Goal: Task Accomplishment & Management: Manage account settings

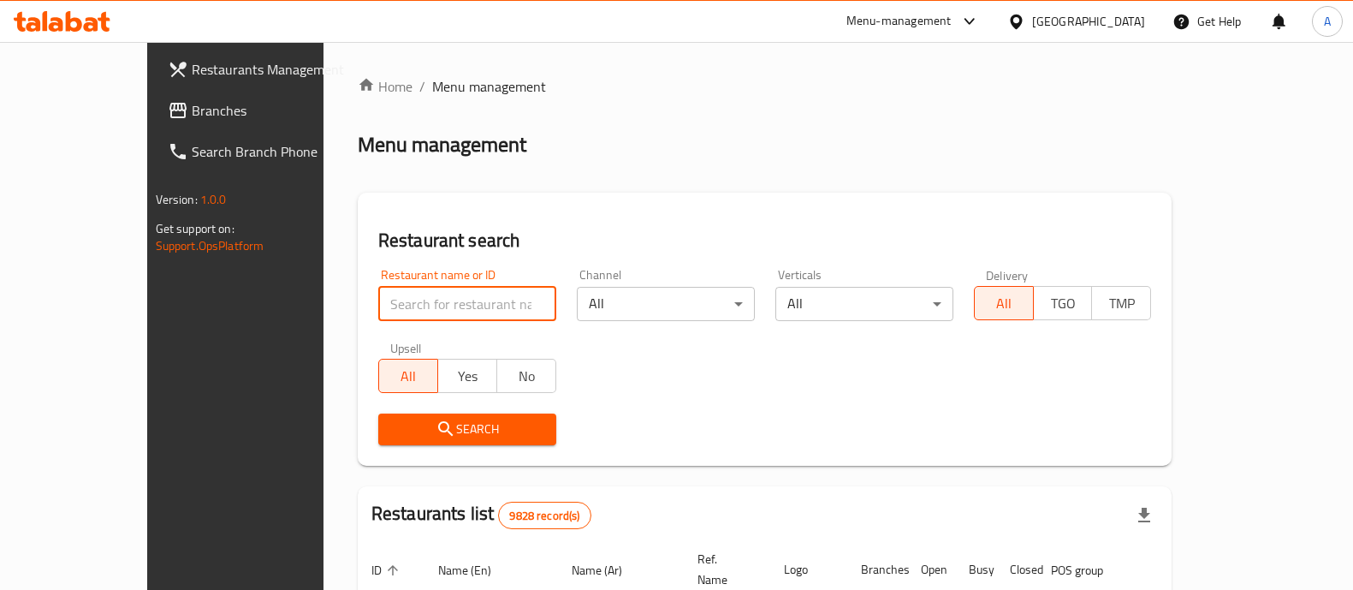
click at [419, 314] on input "search" at bounding box center [467, 304] width 178 height 34
type input "ovenly"
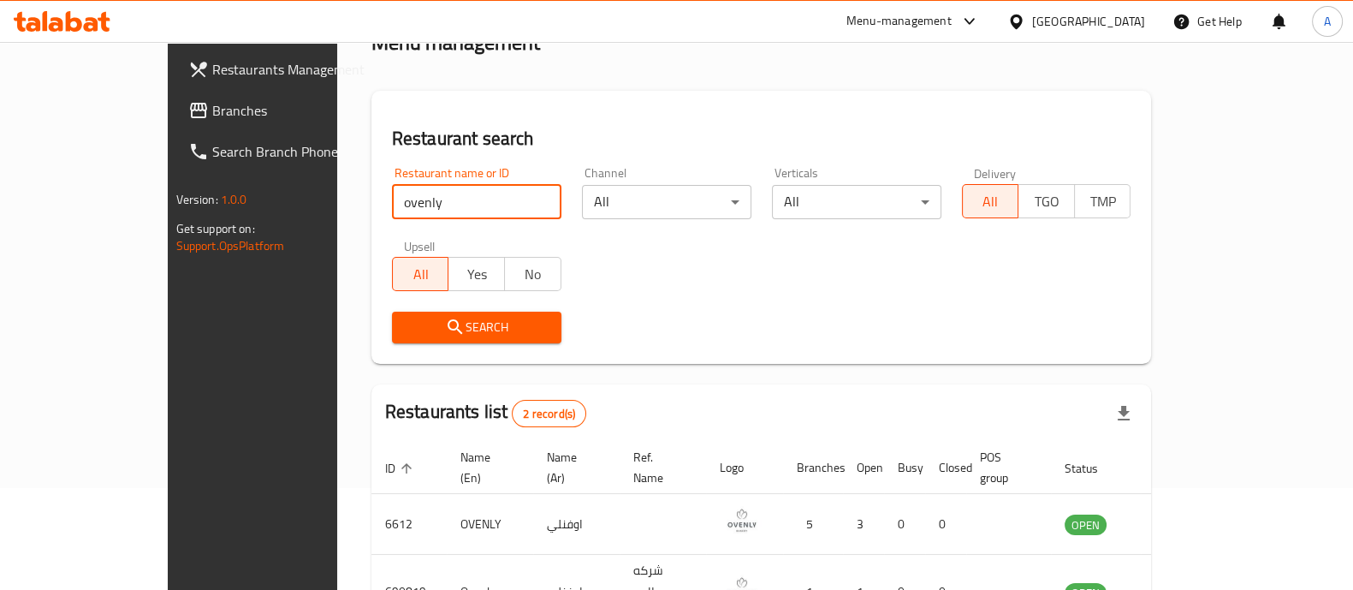
scroll to position [200, 0]
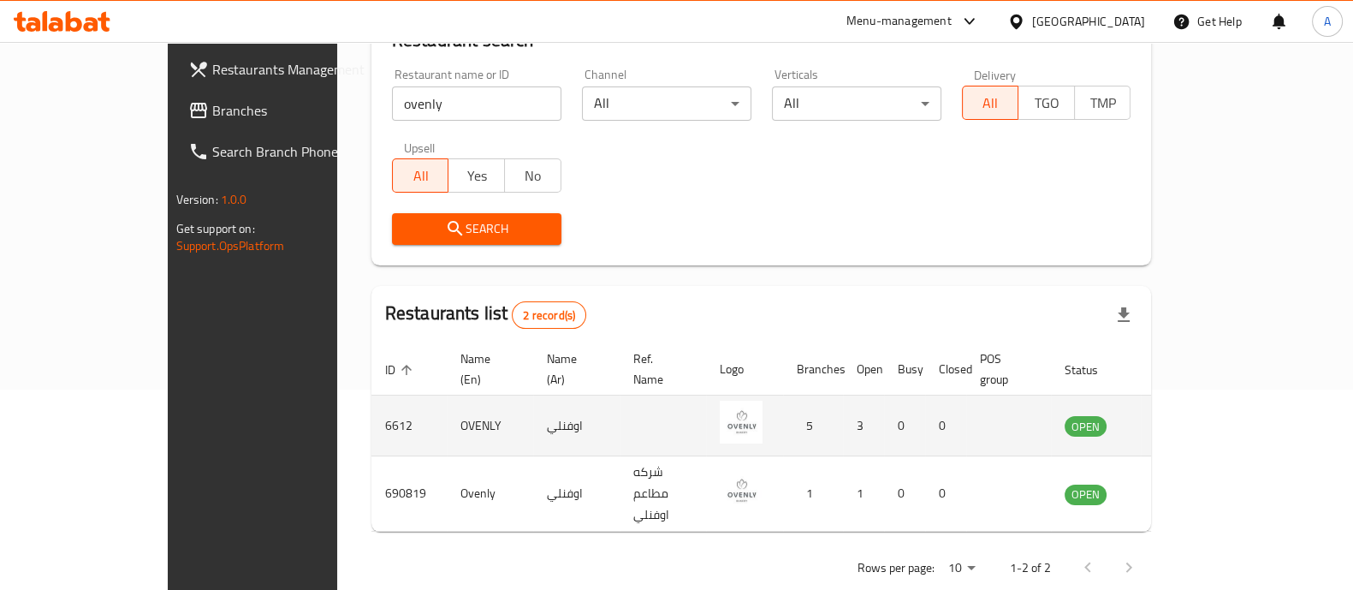
click at [1200, 408] on td "enhanced table" at bounding box center [1170, 425] width 59 height 61
click at [1175, 415] on icon "enhanced table" at bounding box center [1164, 425] width 21 height 21
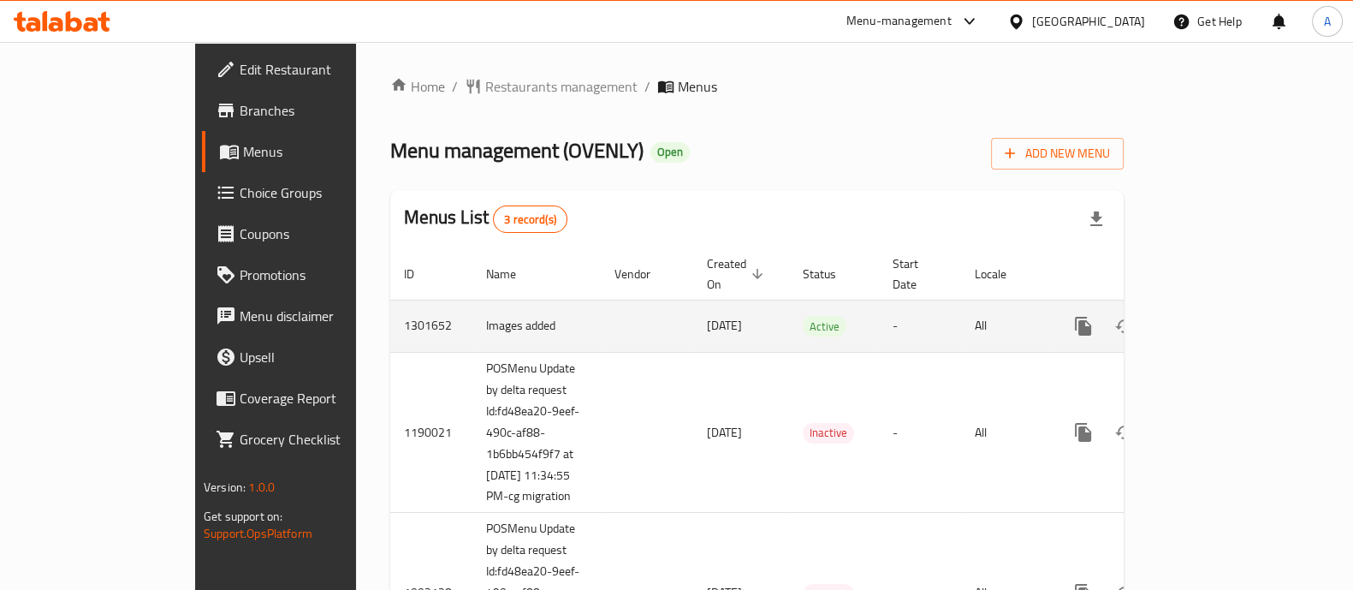
click at [1241, 317] on td "enhanced table" at bounding box center [1145, 325] width 192 height 52
click at [1217, 316] on icon "enhanced table" at bounding box center [1206, 326] width 21 height 21
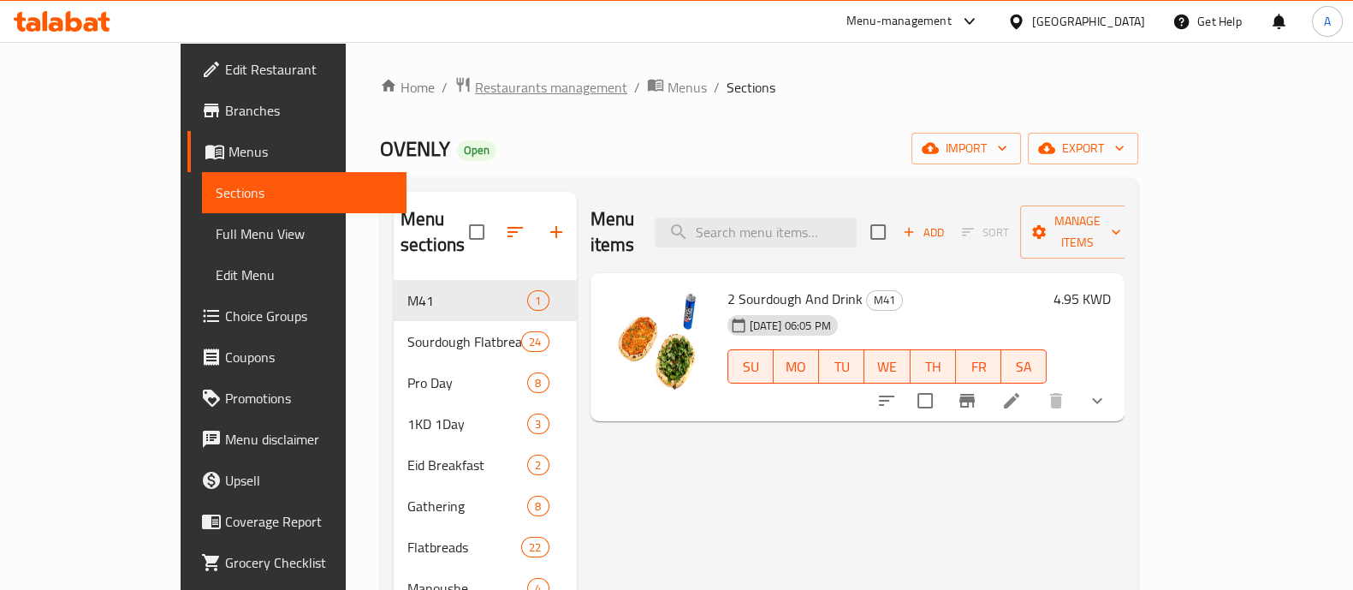
click at [499, 89] on span "Restaurants management" at bounding box center [551, 87] width 152 height 21
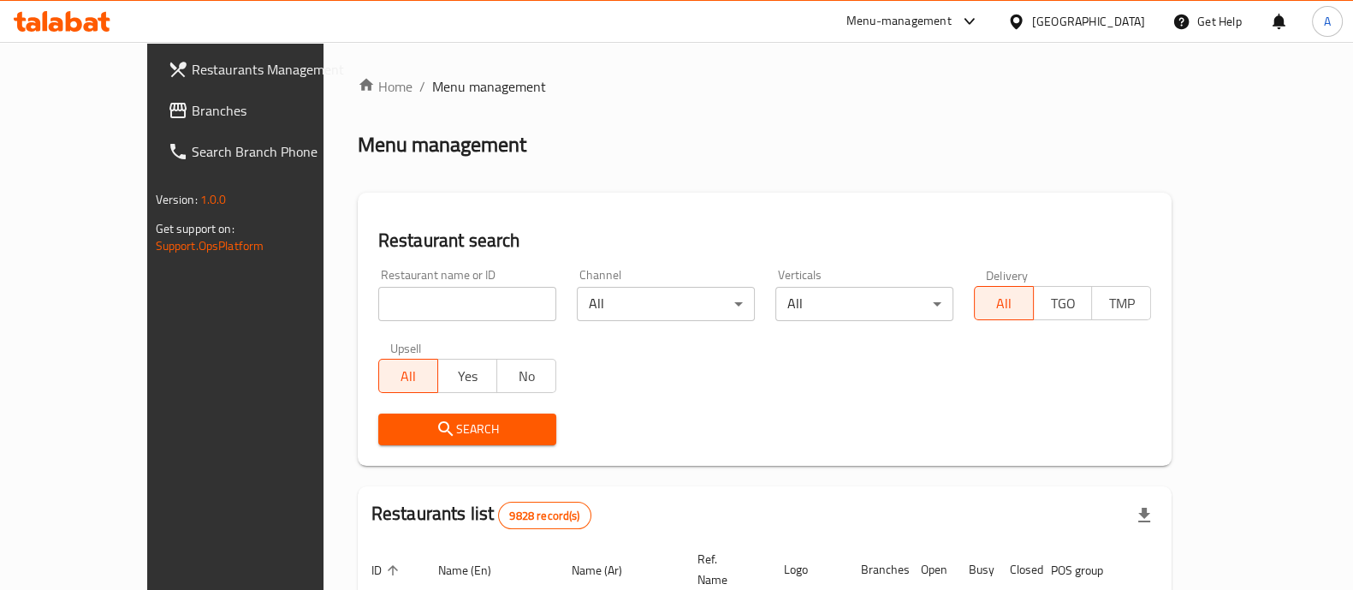
click at [477, 302] on input "search" at bounding box center [467, 304] width 178 height 34
type input "ovenly"
click button "Search" at bounding box center [467, 429] width 178 height 32
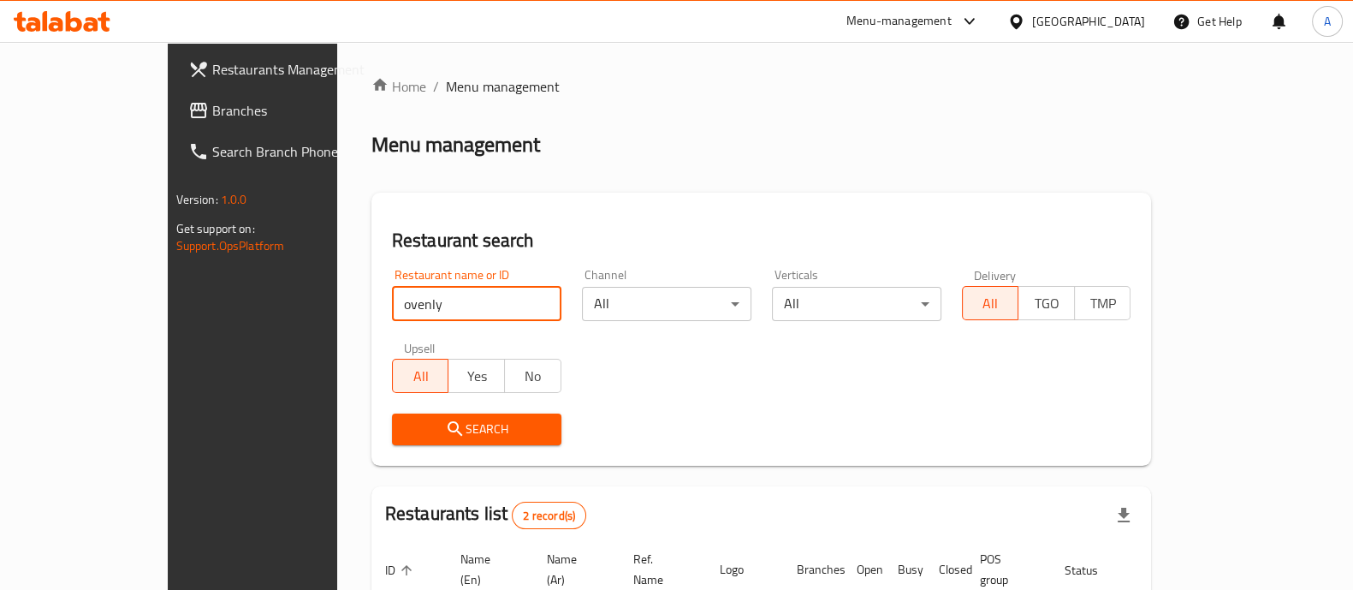
scroll to position [200, 0]
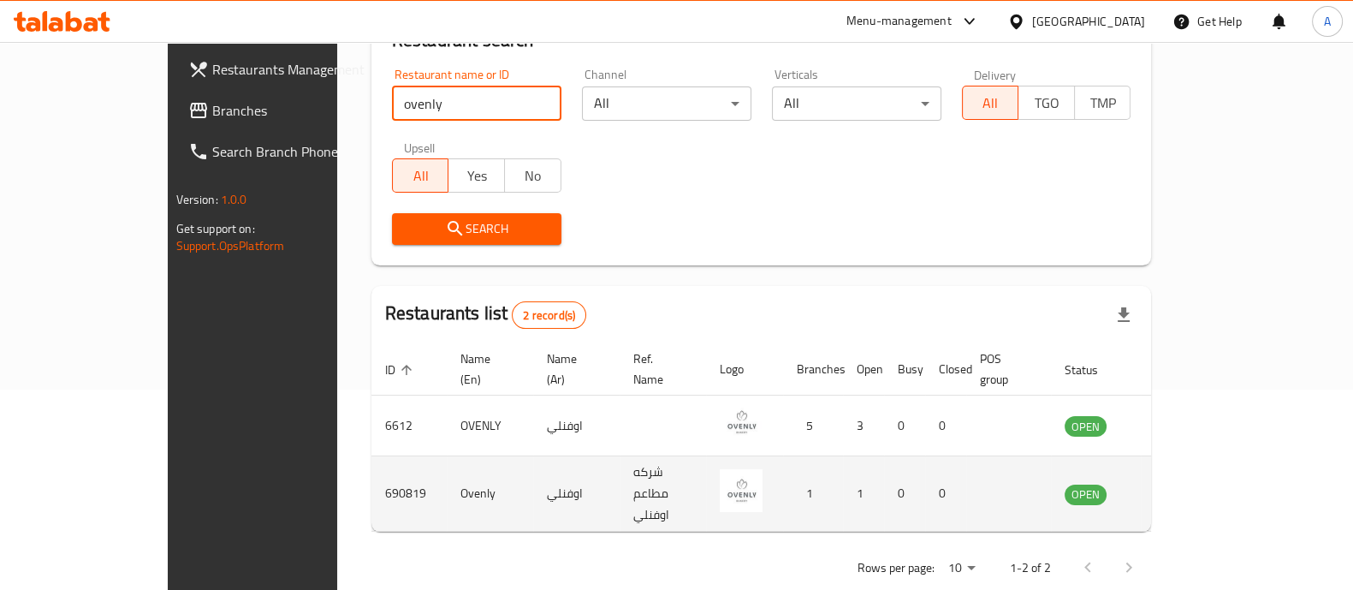
click at [1186, 483] on link "enhanced table" at bounding box center [1170, 493] width 32 height 21
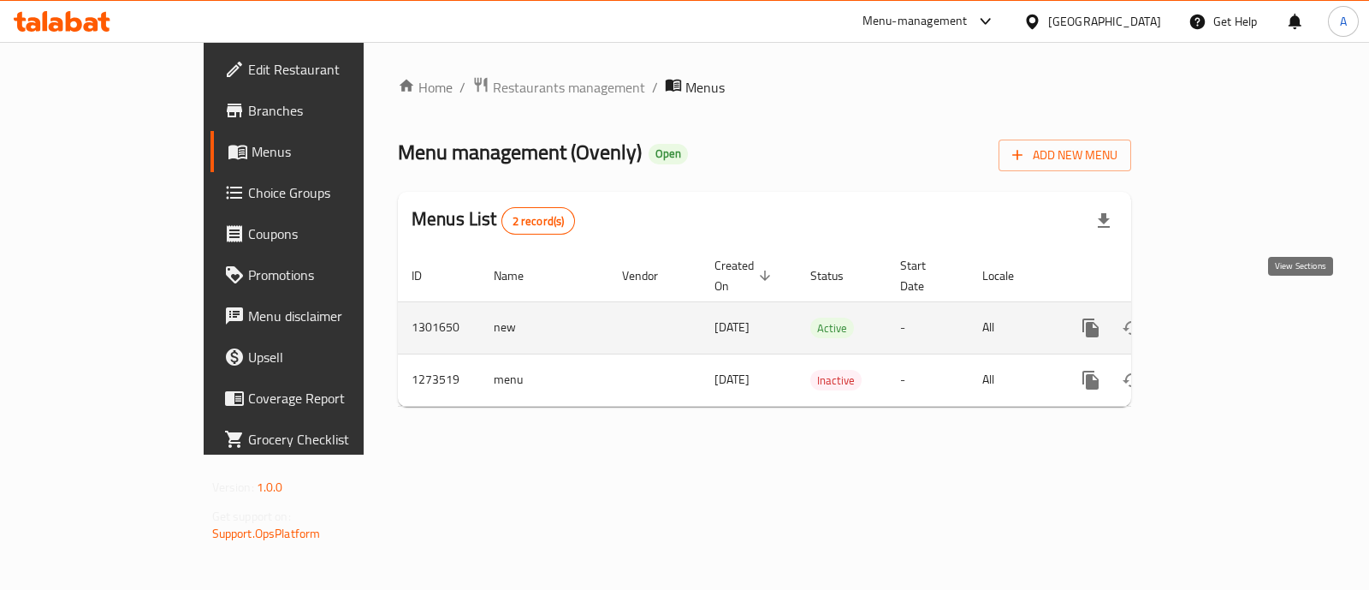
click at [1235, 318] on link "enhanced table" at bounding box center [1214, 327] width 41 height 41
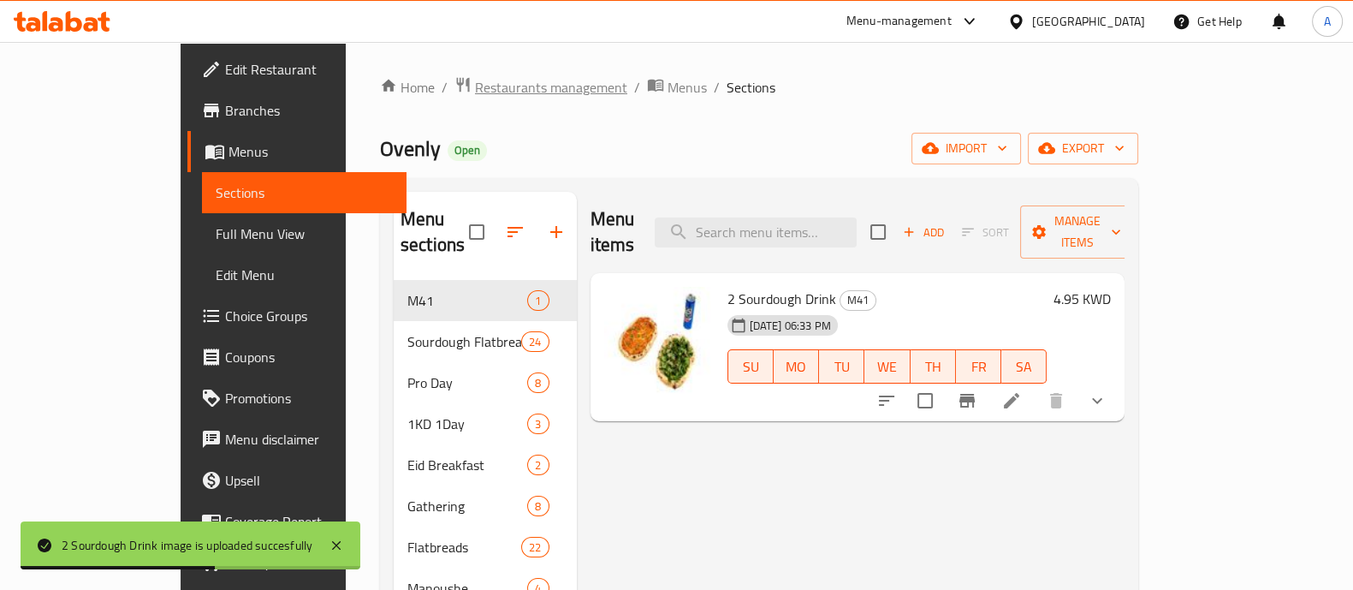
click at [475, 82] on span "Restaurants management" at bounding box center [551, 87] width 152 height 21
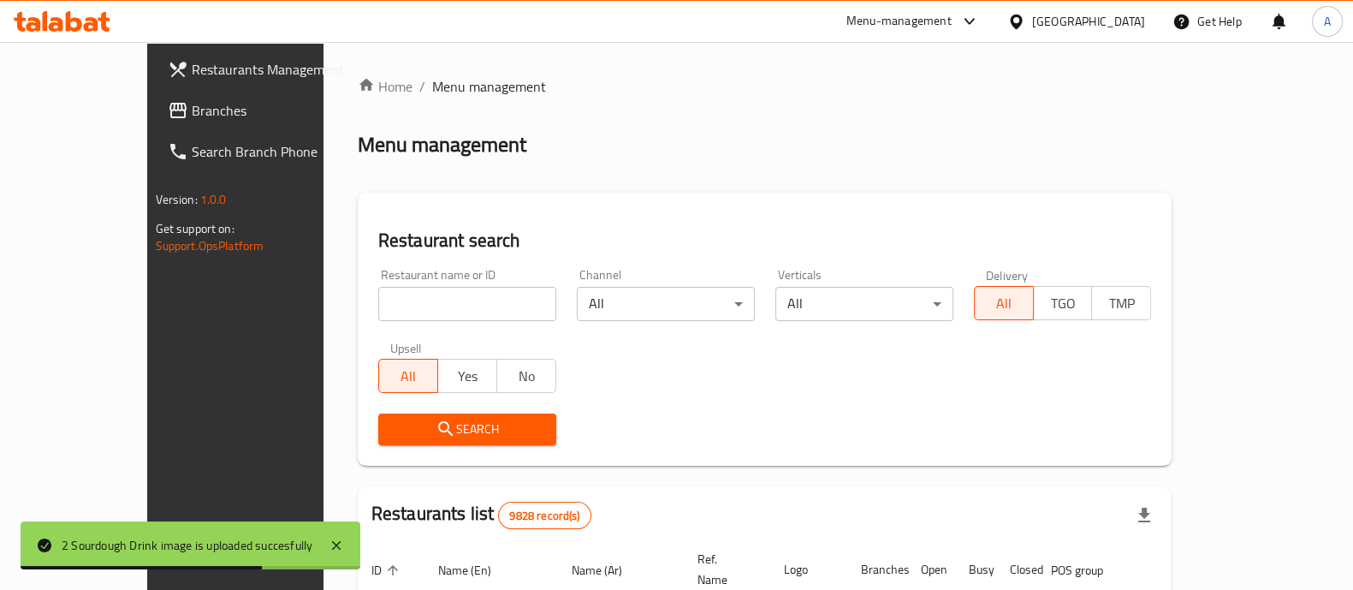
click at [495, 279] on div "Restaurant name or ID Restaurant name or ID" at bounding box center [467, 295] width 178 height 52
click at [497, 282] on div "Restaurant name or ID Restaurant name or ID" at bounding box center [467, 295] width 178 height 52
click at [501, 297] on input "search" at bounding box center [467, 304] width 178 height 34
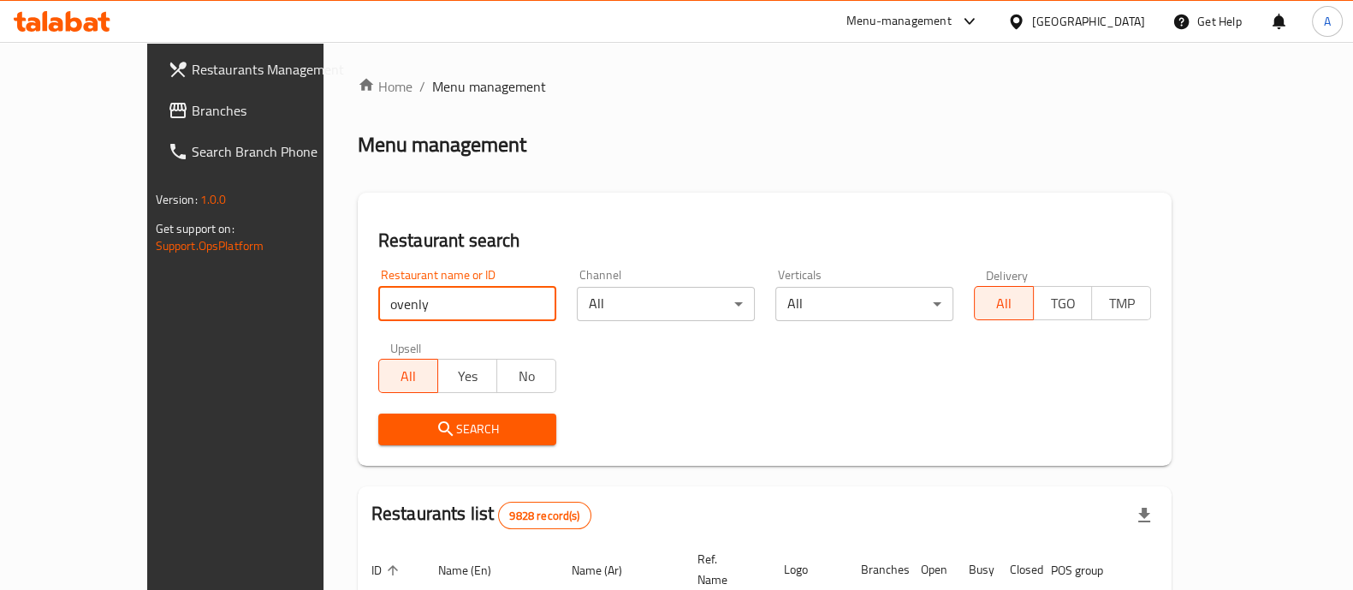
type input "ovenly"
click button "Search" at bounding box center [467, 429] width 178 height 32
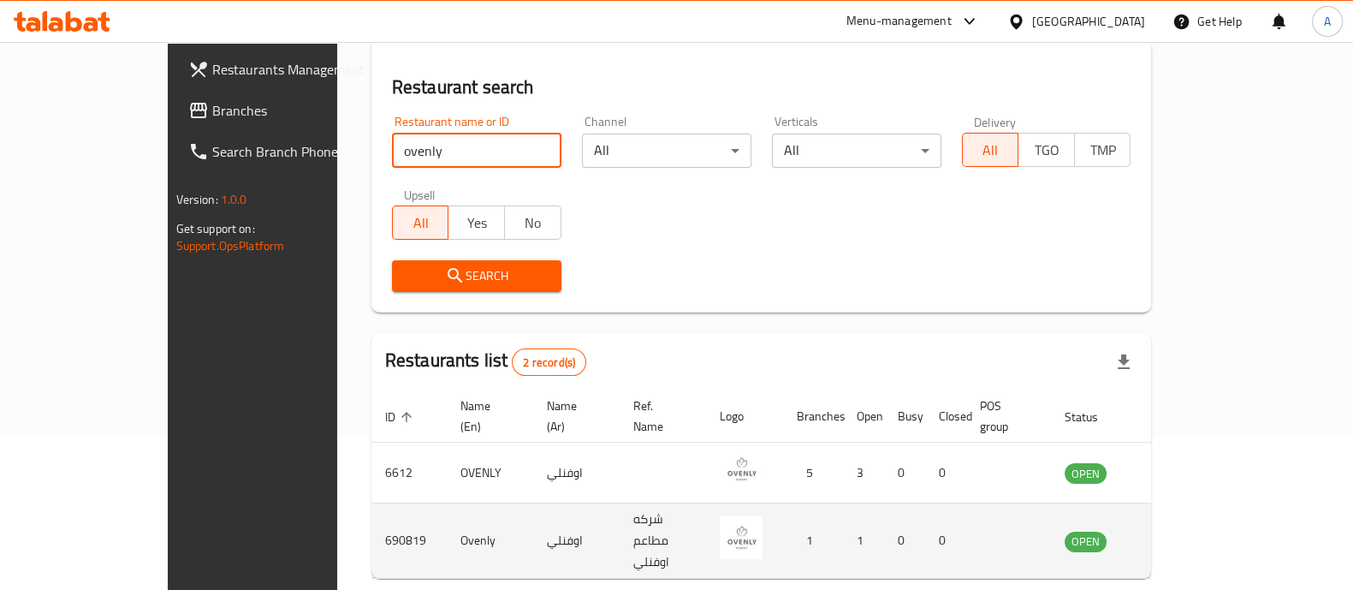
scroll to position [200, 0]
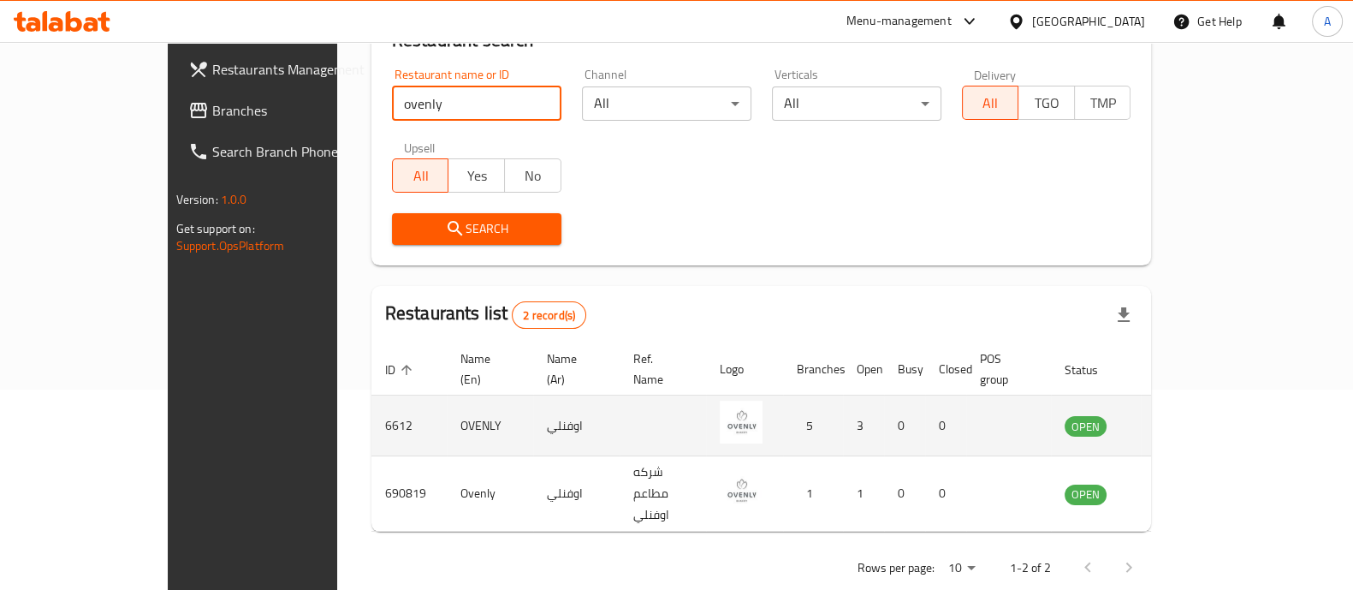
click at [371, 410] on td "6612" at bounding box center [408, 425] width 75 height 61
copy td "6612"
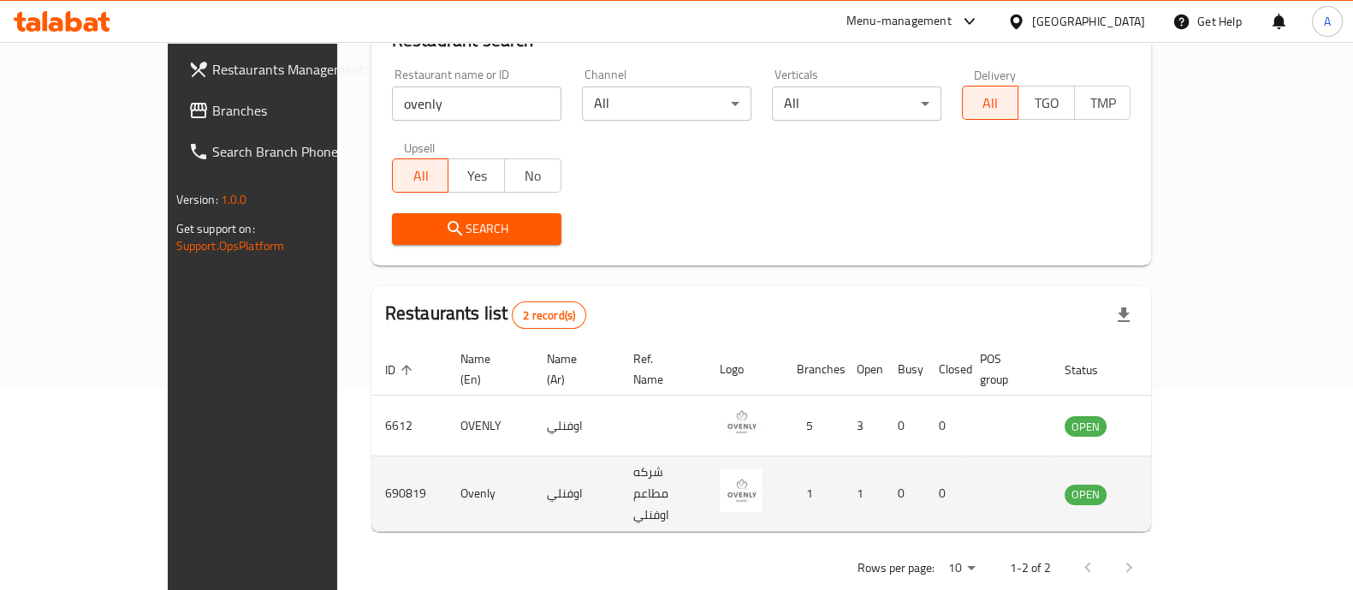
click at [371, 458] on td "690819" at bounding box center [408, 493] width 75 height 75
copy td "690819"
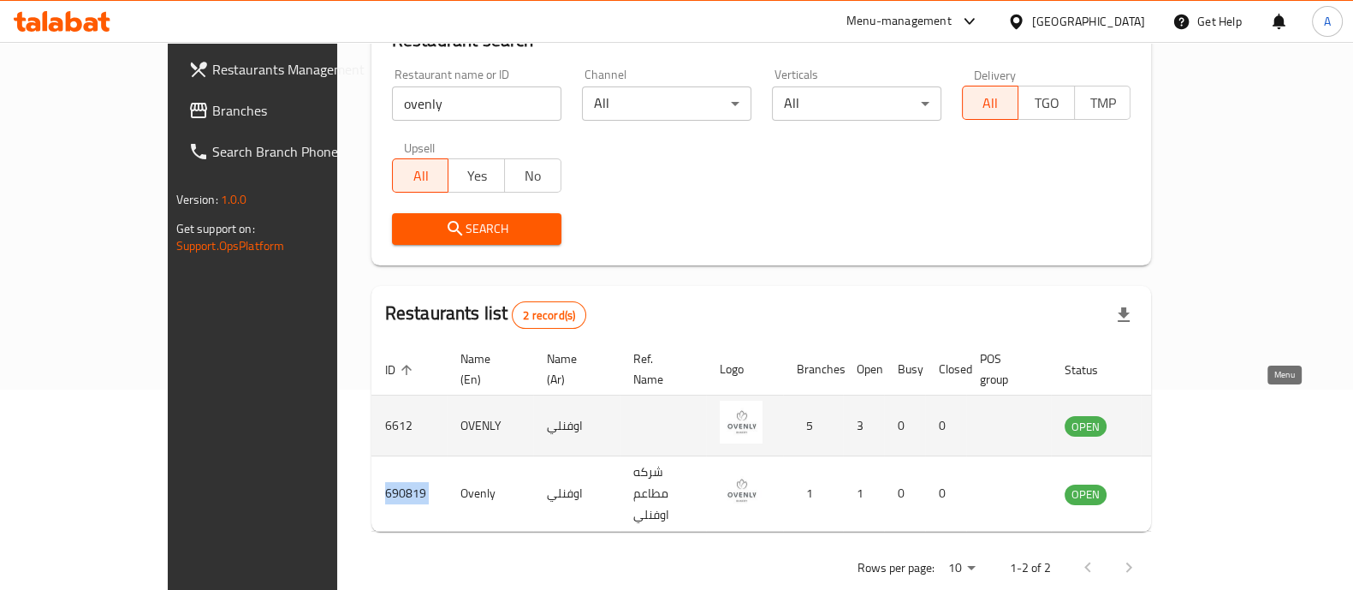
click at [1175, 415] on icon "enhanced table" at bounding box center [1164, 425] width 21 height 21
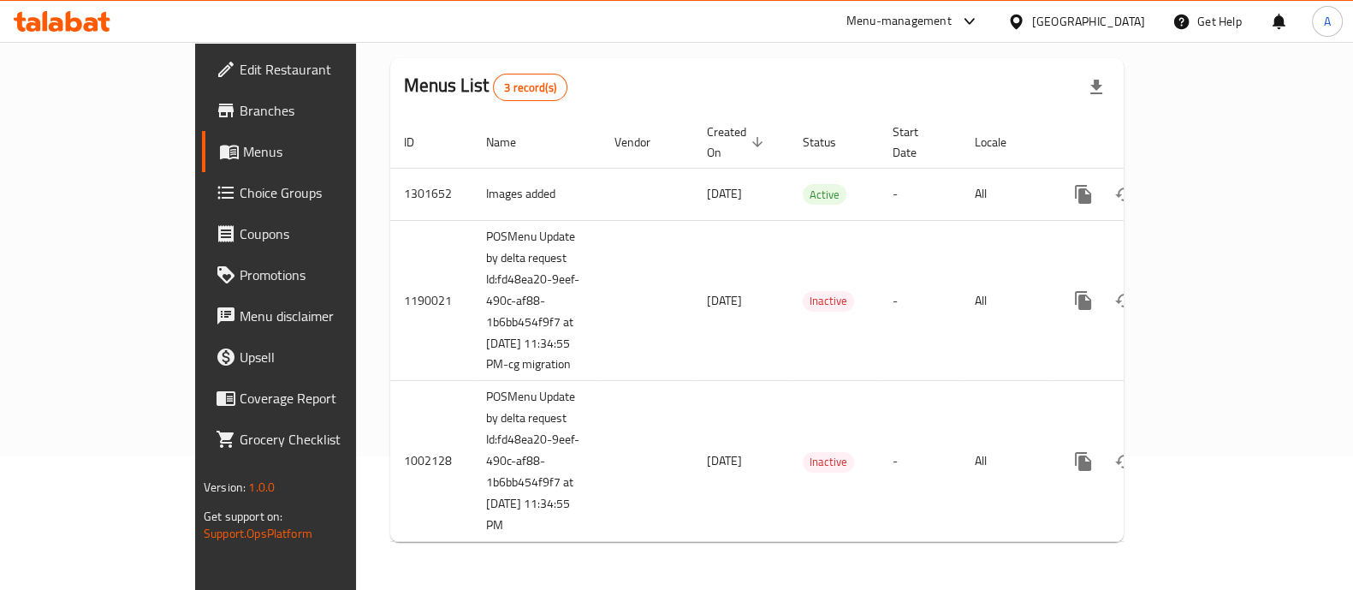
scroll to position [135, 0]
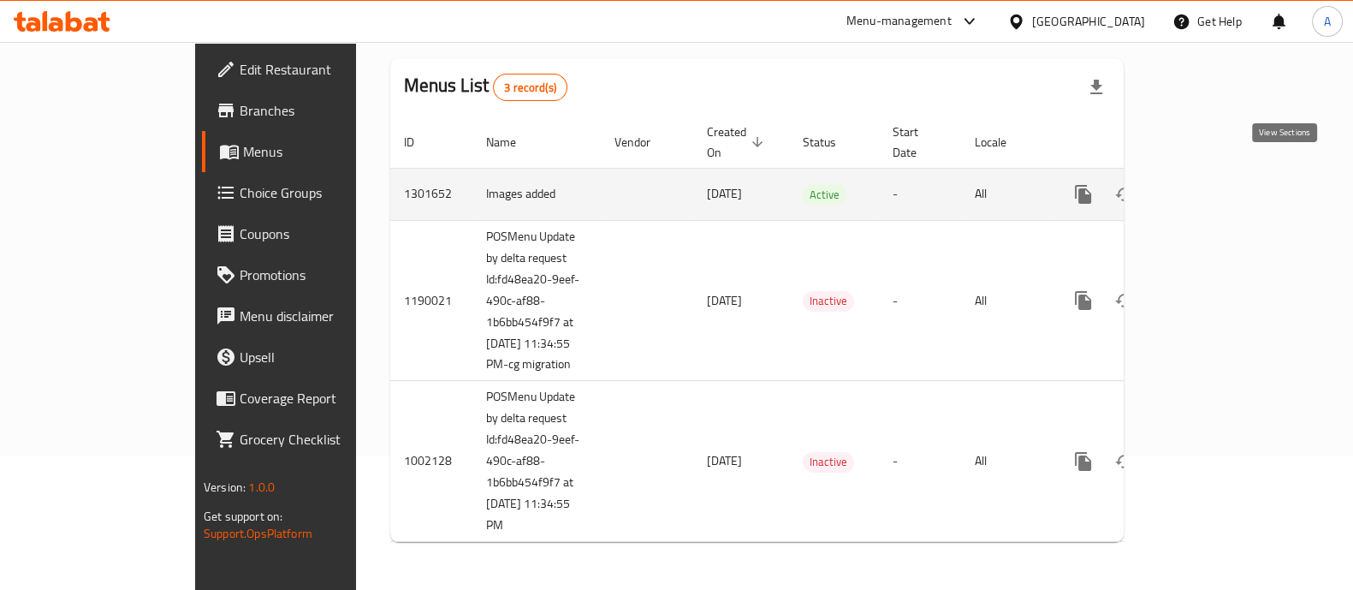
click at [1227, 187] on link "enhanced table" at bounding box center [1206, 194] width 41 height 41
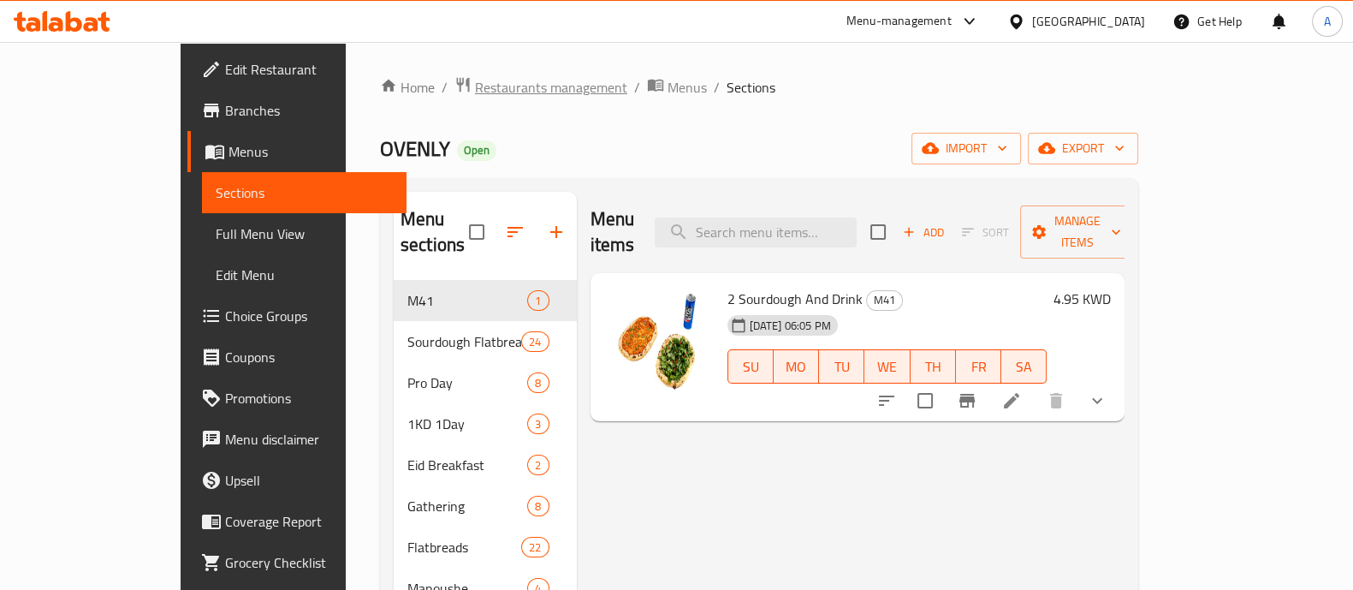
click at [479, 91] on span "Restaurants management" at bounding box center [551, 87] width 152 height 21
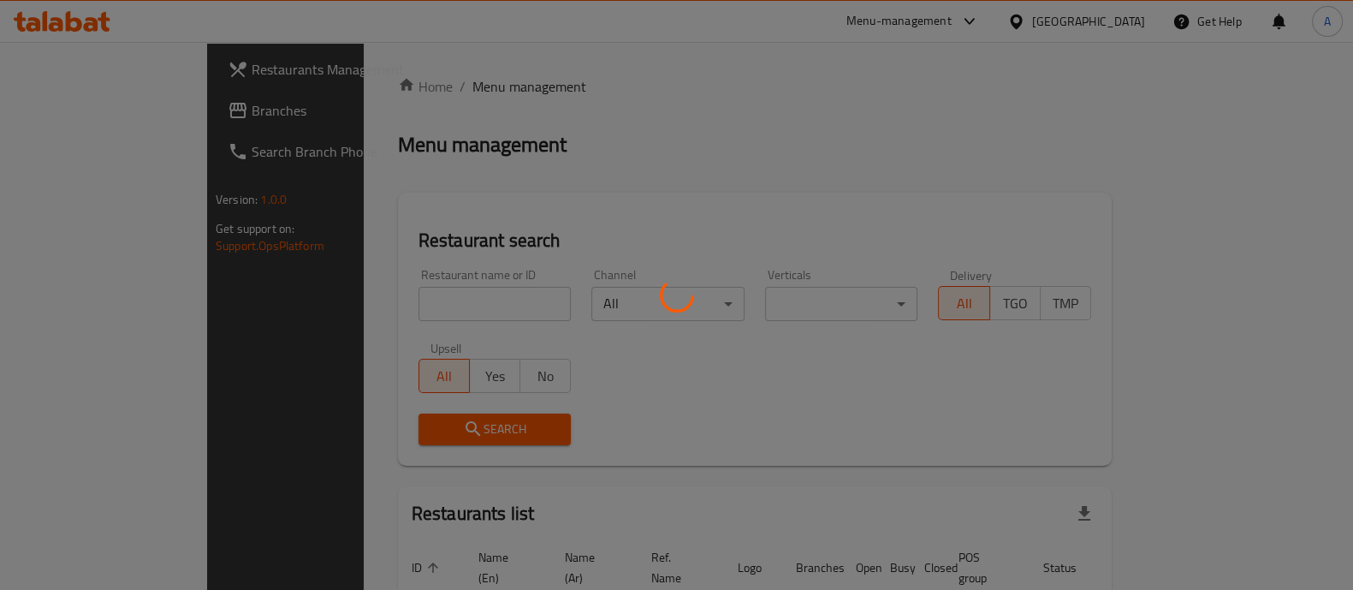
drag, startPoint x: 453, startPoint y: 287, endPoint x: 454, endPoint y: 295, distance: 8.6
click at [453, 287] on div at bounding box center [676, 295] width 1353 height 590
click at [454, 295] on div at bounding box center [676, 295] width 1353 height 590
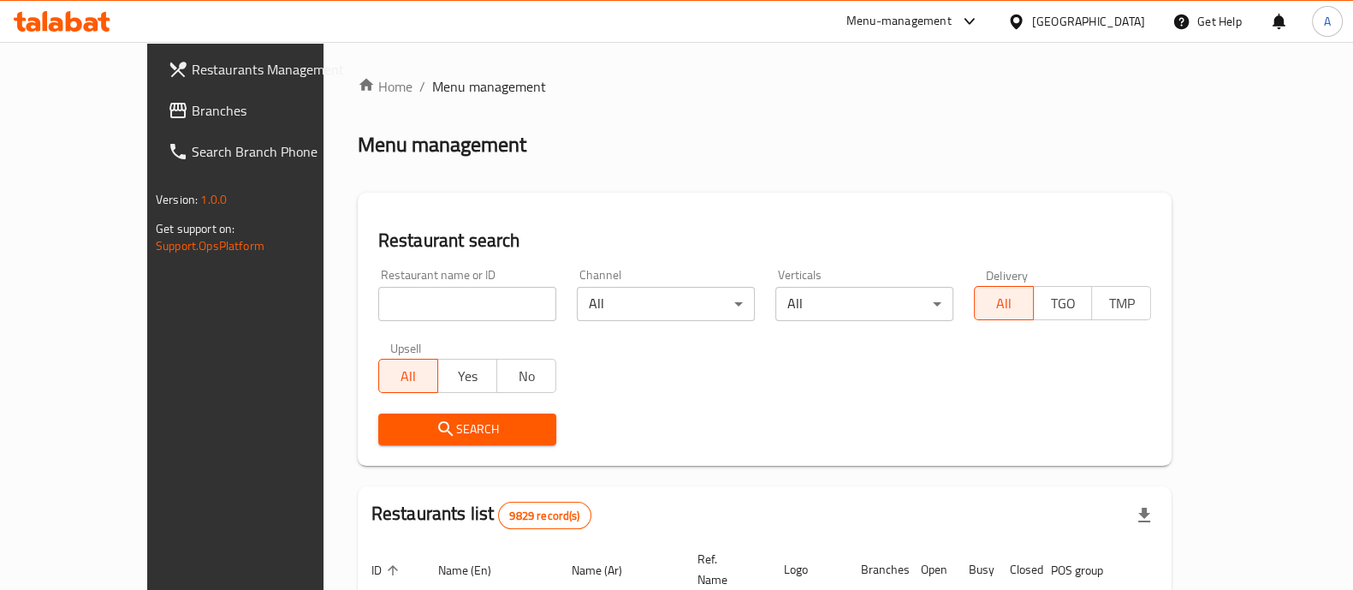
drag, startPoint x: 464, startPoint y: 305, endPoint x: 446, endPoint y: 305, distance: 18.0
click at [446, 305] on input "search" at bounding box center [467, 304] width 178 height 34
click button "Search" at bounding box center [467, 429] width 178 height 32
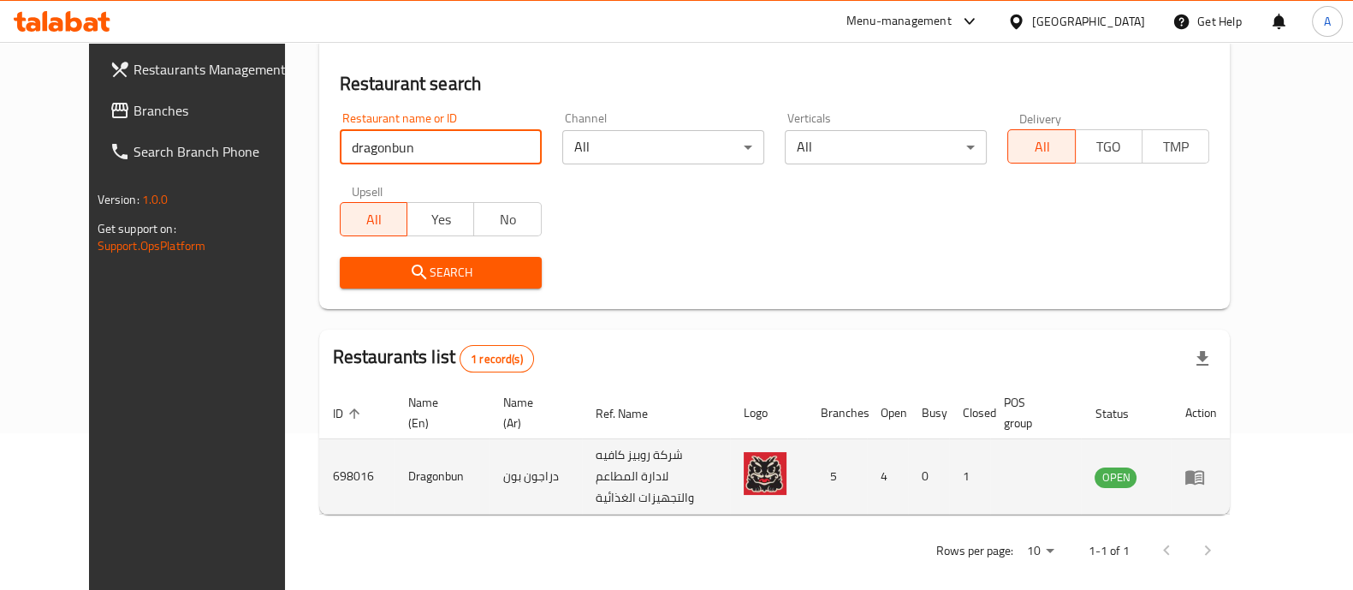
scroll to position [159, 0]
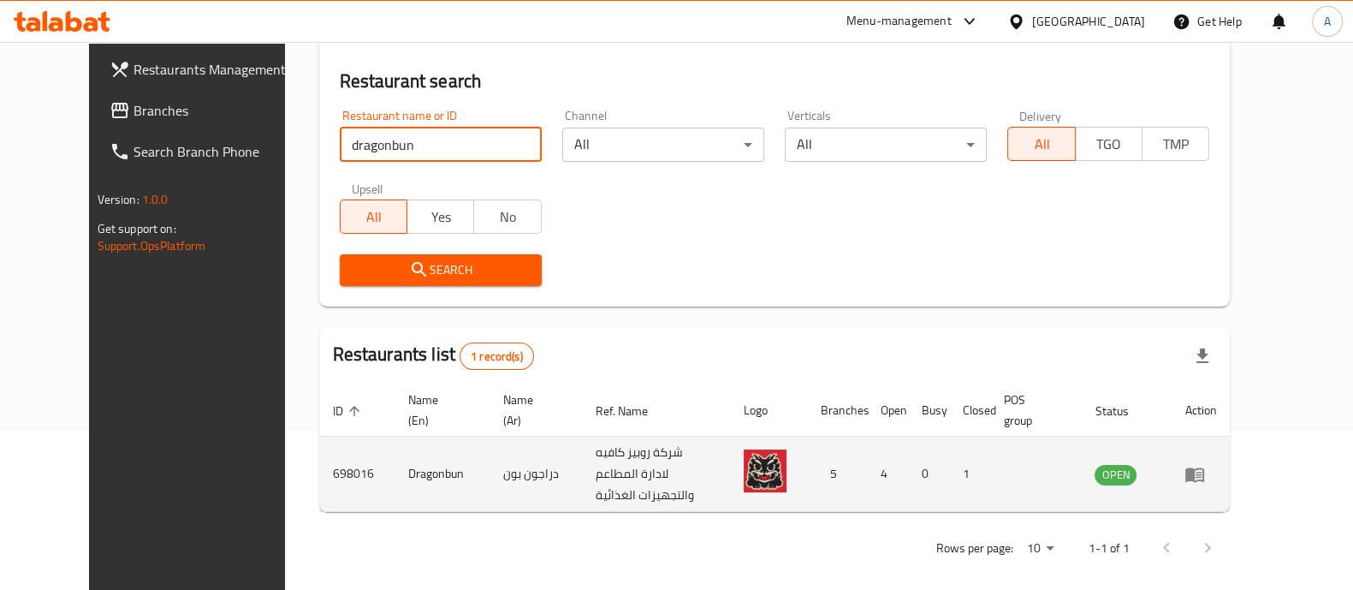
click at [319, 477] on td "698016" at bounding box center [356, 473] width 75 height 75
copy td "698016"
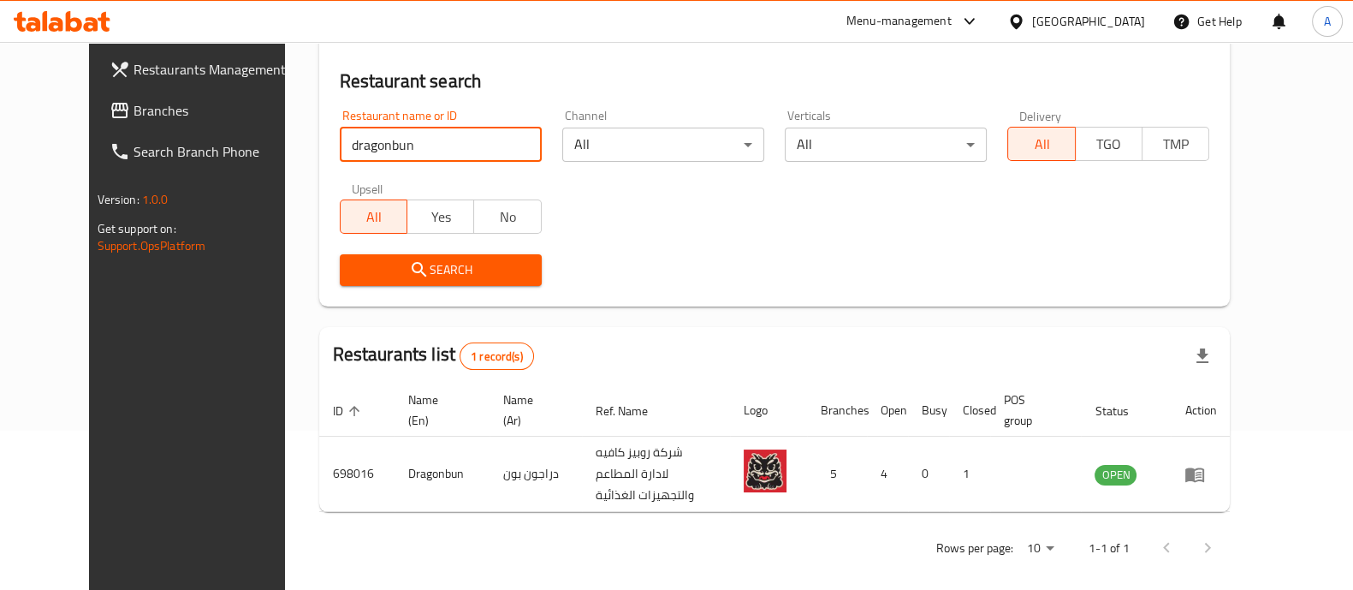
drag, startPoint x: 392, startPoint y: 147, endPoint x: 9, endPoint y: 104, distance: 385.7
click at [89, 107] on div "Restaurants Management Branches Search Branch Phone Version: 1.0.0 Get support …" at bounding box center [677, 243] width 1176 height 721
type input "wholehearted"
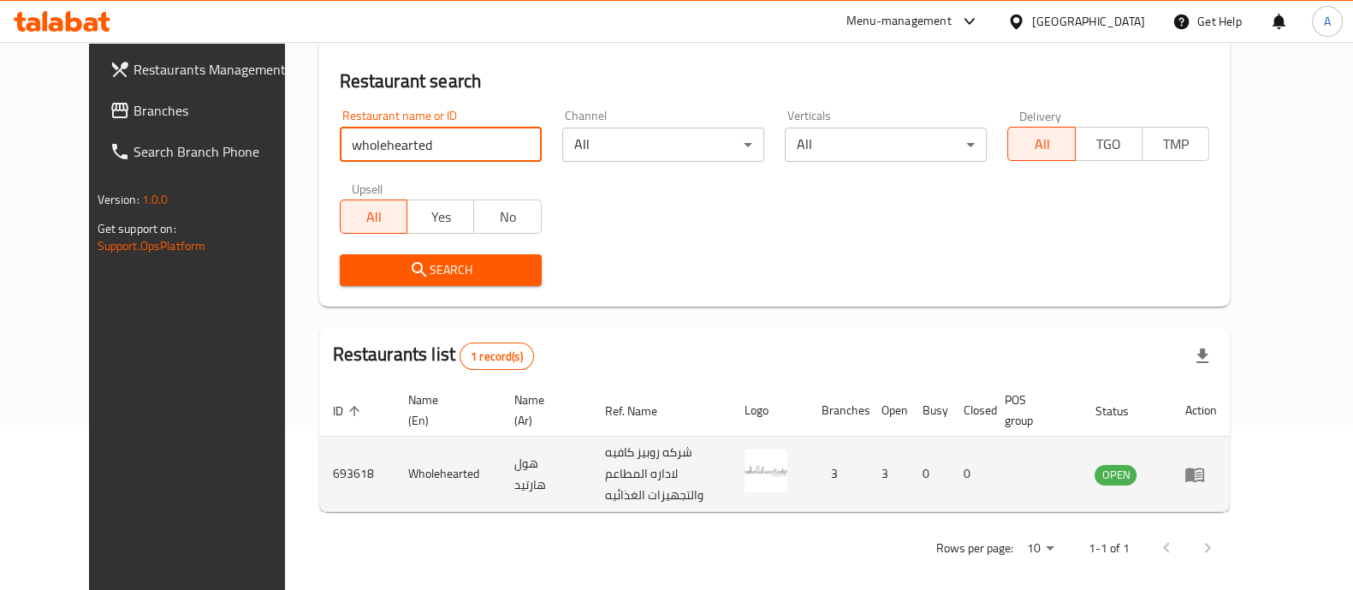
click at [319, 489] on td "693618" at bounding box center [356, 473] width 75 height 75
click at [319, 481] on td "693618" at bounding box center [356, 473] width 75 height 75
click at [319, 472] on td "693618" at bounding box center [356, 473] width 75 height 75
click at [319, 482] on td "693618" at bounding box center [356, 473] width 75 height 75
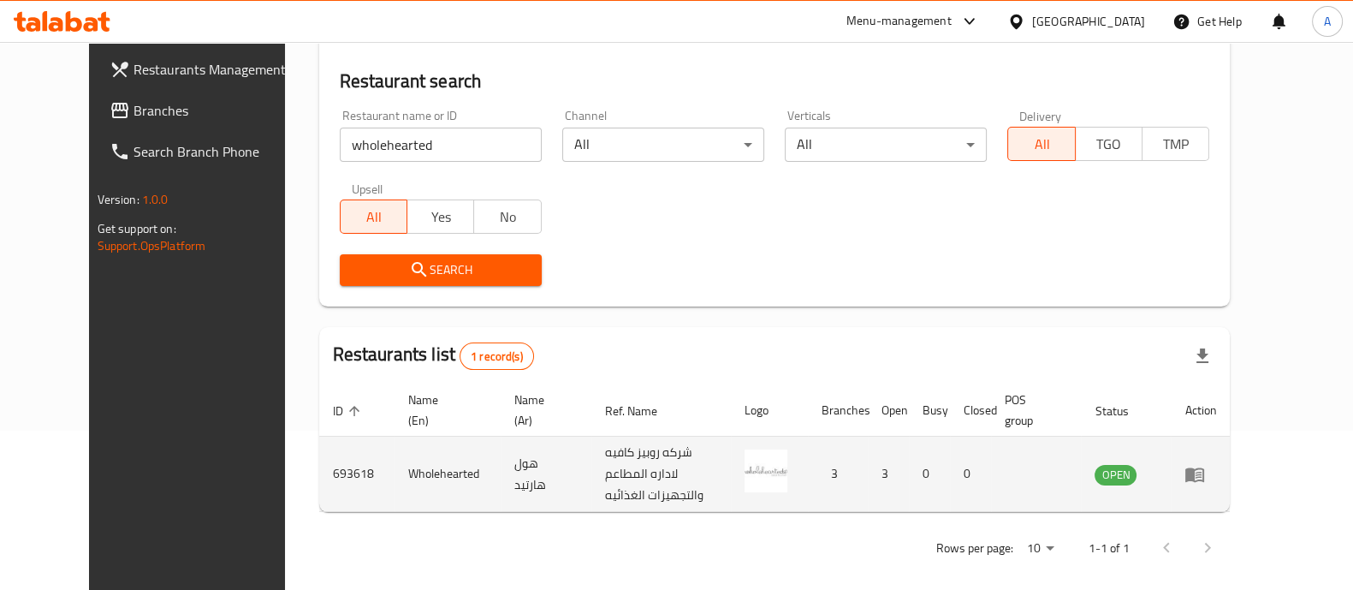
click at [319, 479] on td "693618" at bounding box center [356, 473] width 75 height 75
click at [319, 478] on td "693618" at bounding box center [356, 473] width 75 height 75
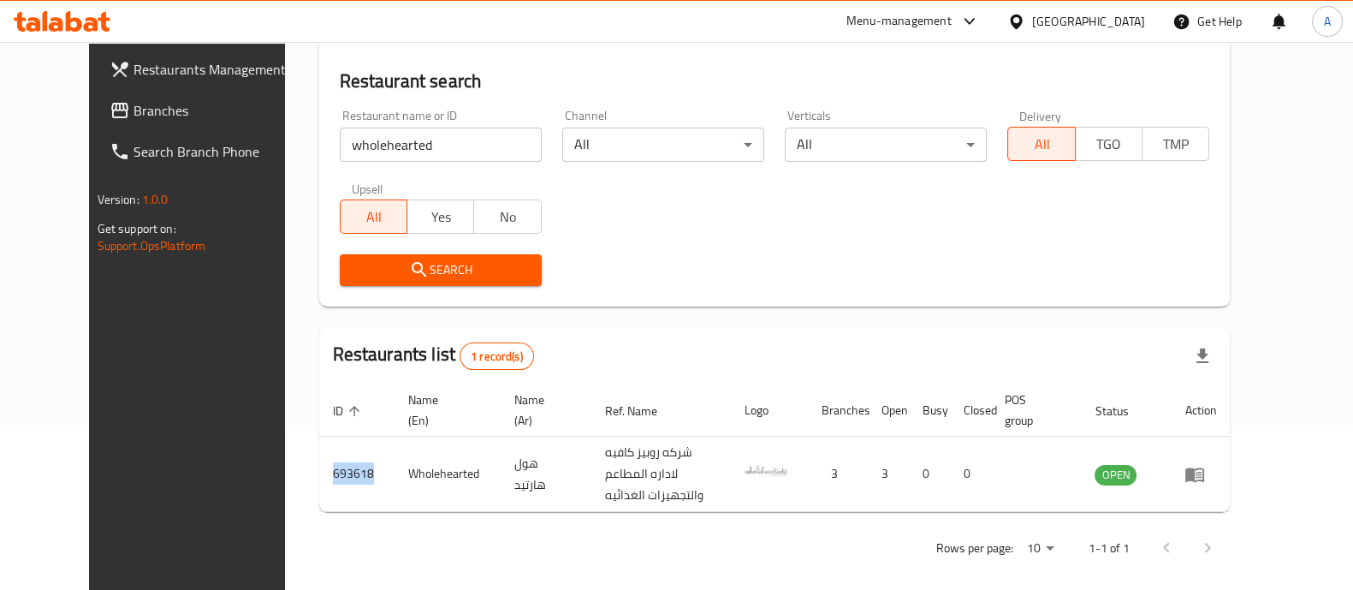
copy td "693618"
click at [52, 11] on icon at bounding box center [62, 21] width 97 height 21
